Goal: Information Seeking & Learning: Learn about a topic

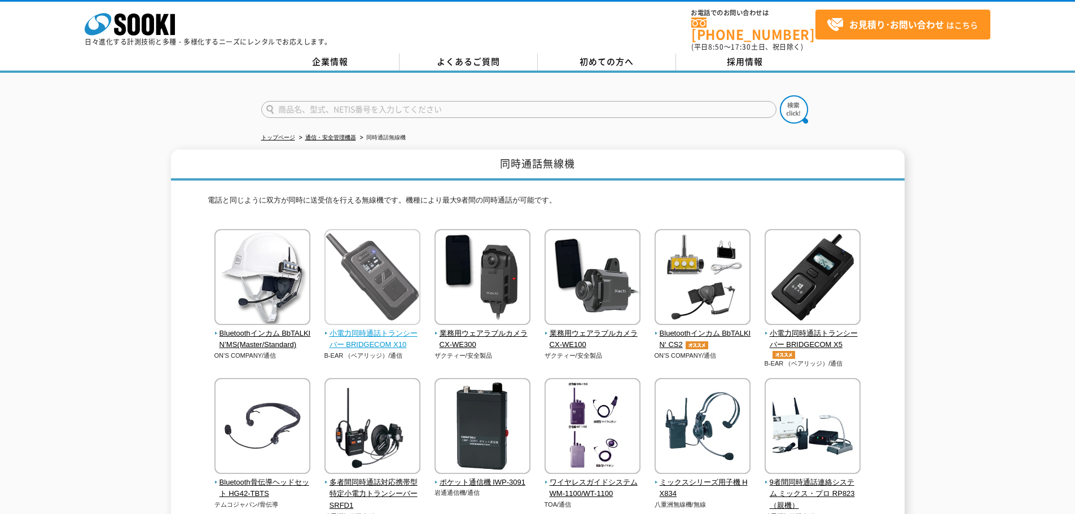
click at [399, 265] on img at bounding box center [372, 278] width 96 height 99
click at [940, 341] on div "同時通話無線機 電話と同じように双方が同時に送受信を行える無線機です。機種により最大9者間の同時通話が可能です。 Bluetoothインカム BbTALKIN…" at bounding box center [537, 426] width 1075 height 552
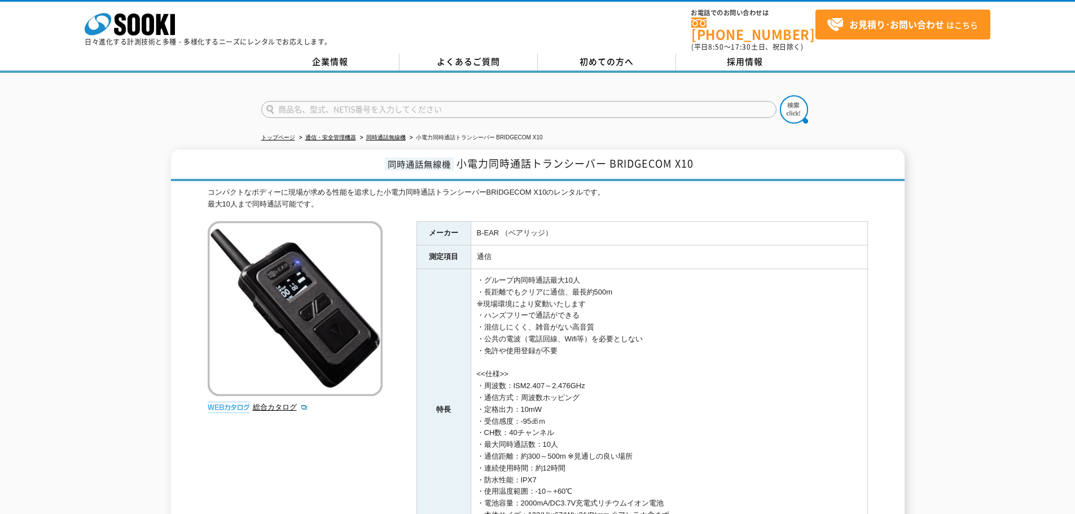
scroll to position [203, 0]
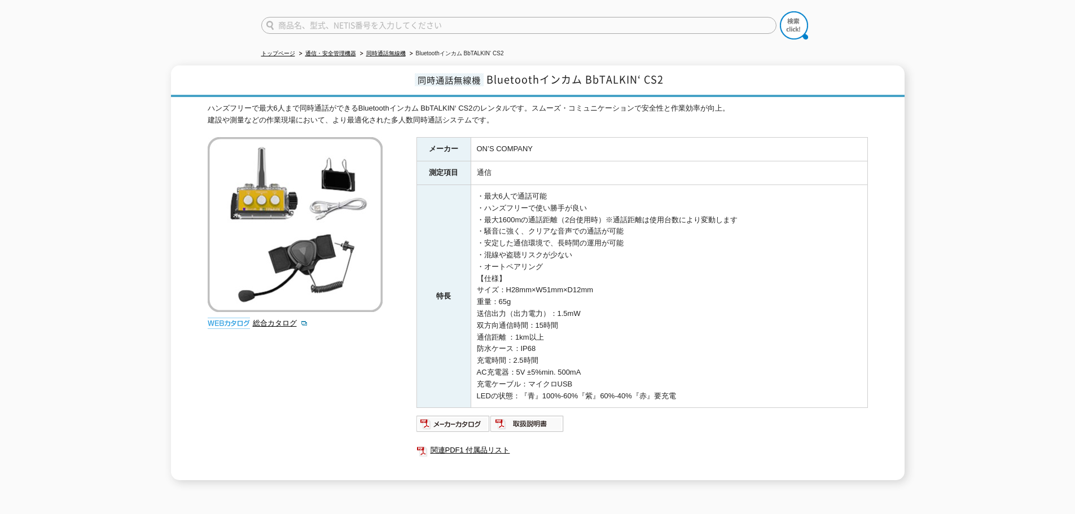
scroll to position [113, 0]
